Goal: Information Seeking & Learning: Learn about a topic

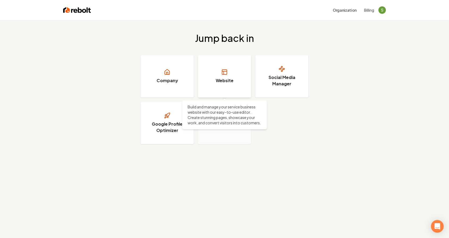
click at [228, 71] on link "Website" at bounding box center [224, 76] width 53 height 42
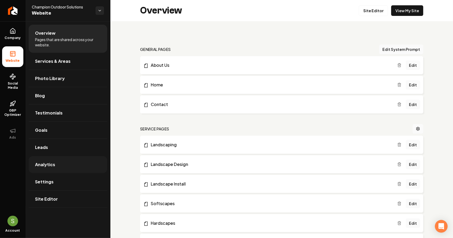
click at [45, 164] on span "Analytics" at bounding box center [45, 165] width 20 height 6
